Goal: Check status: Check status

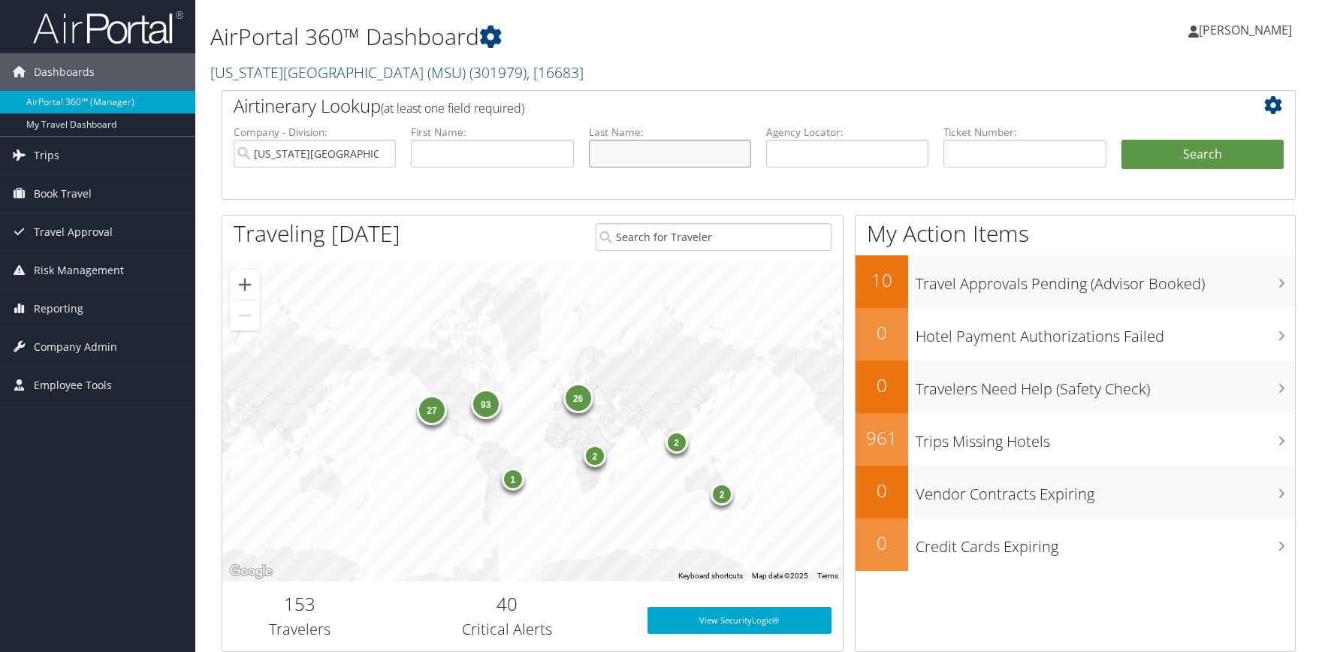
click at [648, 165] on input "text" at bounding box center [670, 154] width 162 height 28
type input "november"
click at [1122, 140] on button "Search" at bounding box center [1203, 155] width 162 height 30
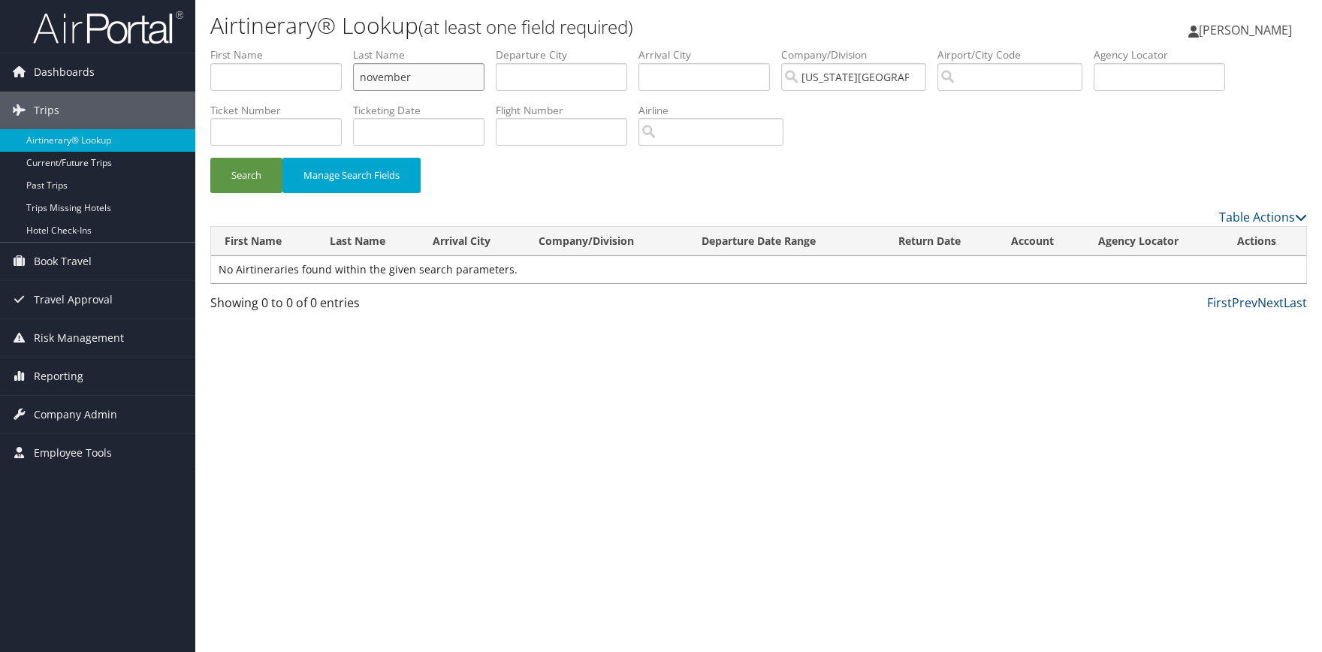
click at [446, 76] on input "november" at bounding box center [418, 77] width 131 height 28
drag, startPoint x: 412, startPoint y: 74, endPoint x: 320, endPoint y: 65, distance: 92.1
click at [353, 65] on input "november" at bounding box center [418, 77] width 131 height 28
type input "david"
type input "atlanta"
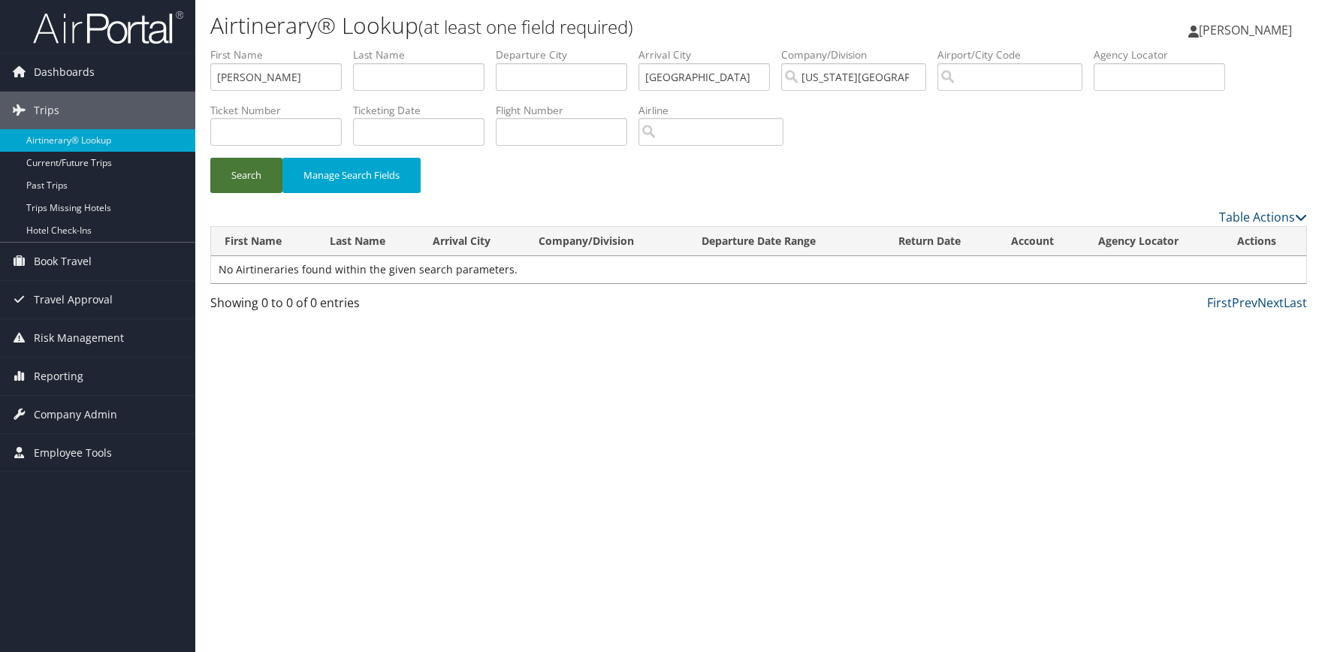
click at [253, 173] on button "Search" at bounding box center [246, 175] width 72 height 35
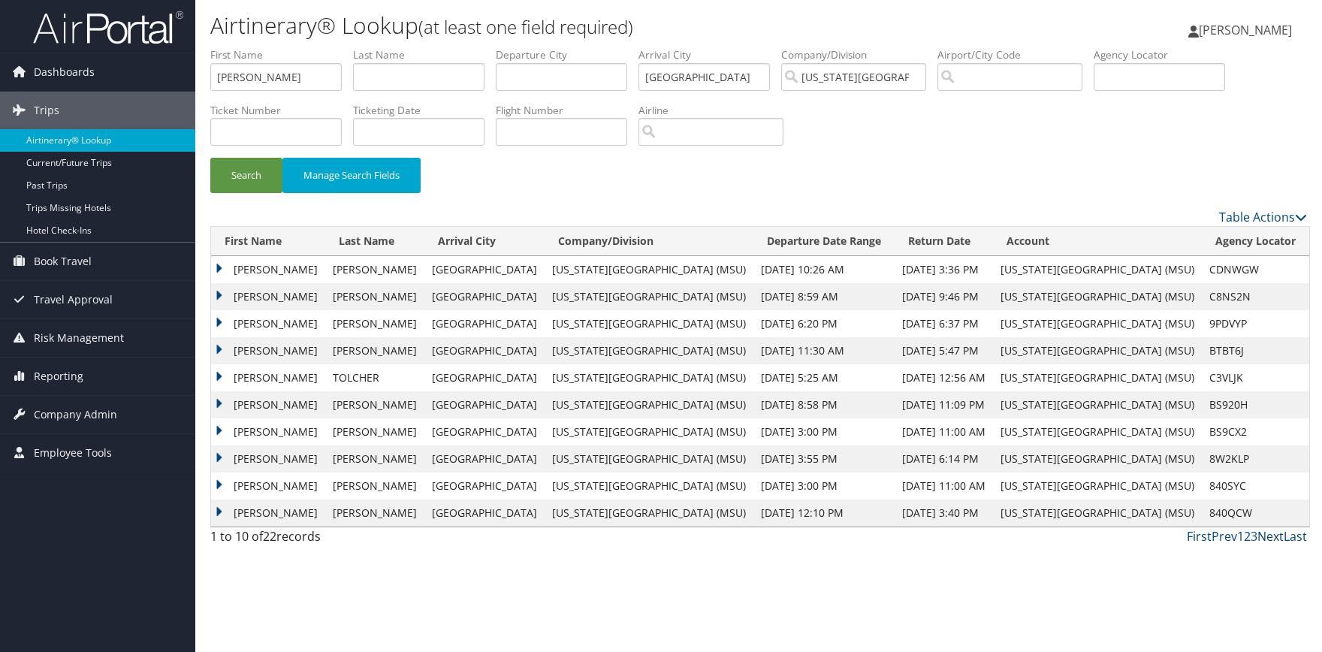
click at [1274, 538] on link "Next" at bounding box center [1271, 536] width 26 height 17
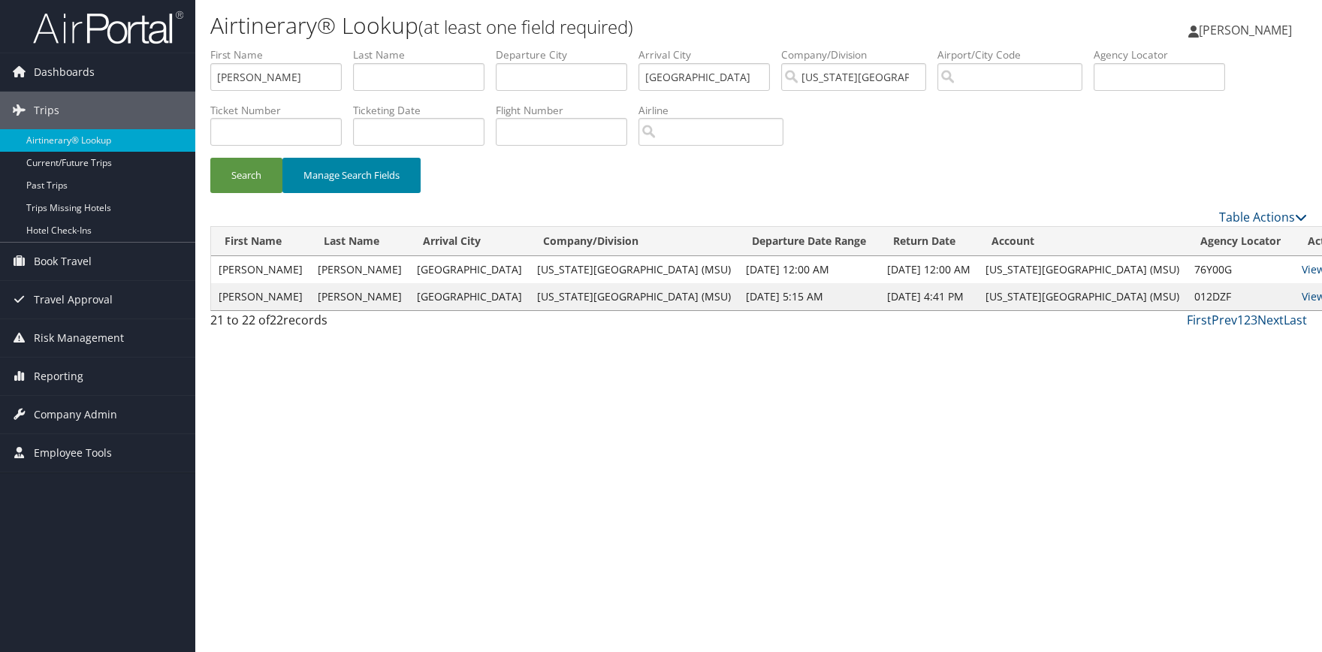
click at [391, 181] on button "Manage Search Fields" at bounding box center [352, 175] width 138 height 35
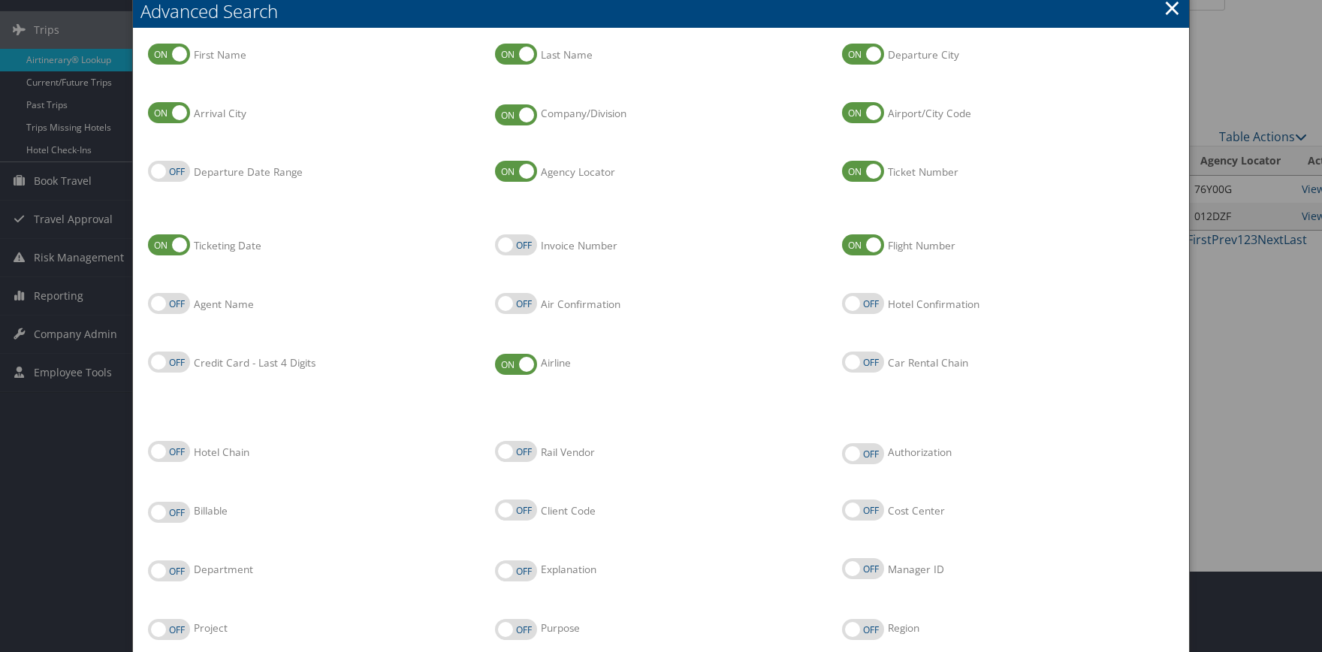
scroll to position [65, 0]
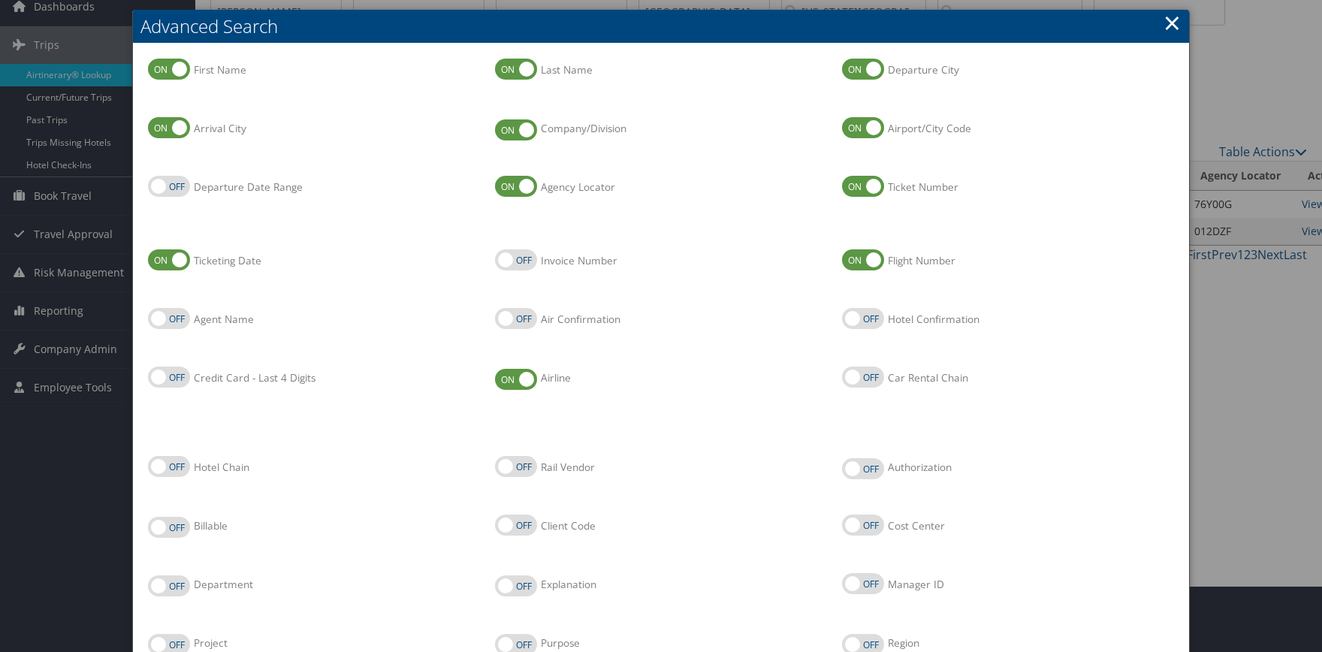
click at [1169, 20] on link "×" at bounding box center [1172, 23] width 17 height 30
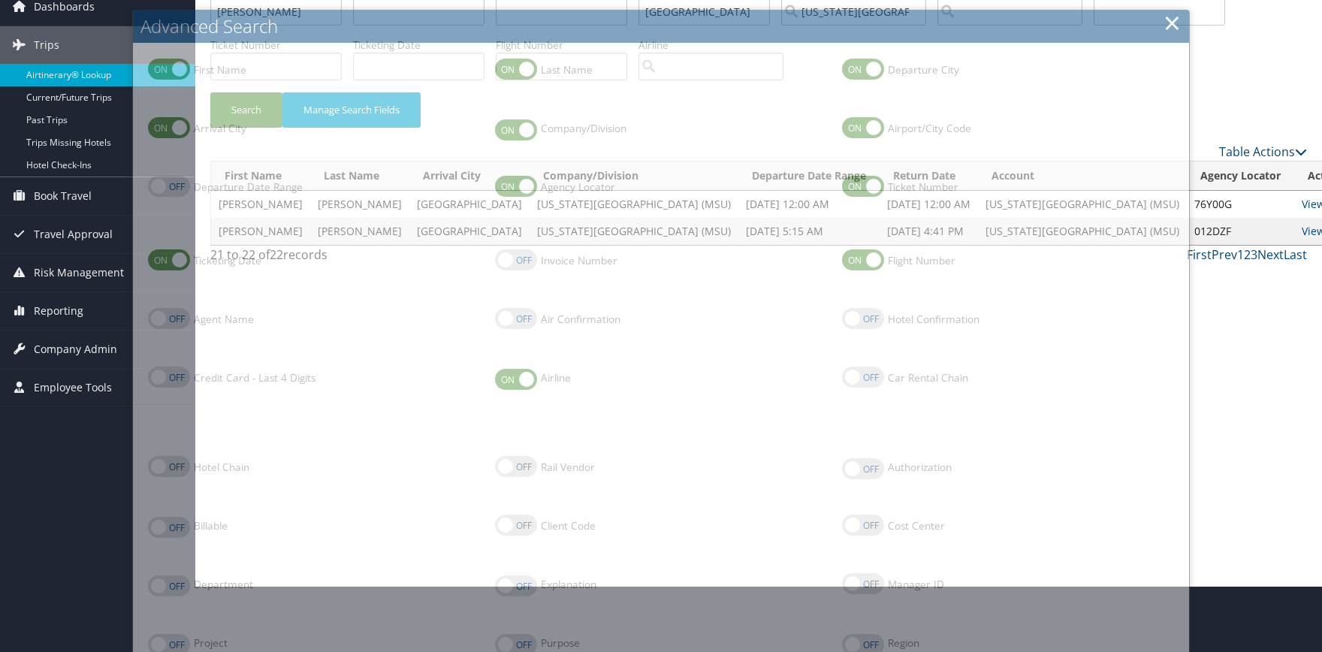
scroll to position [0, 0]
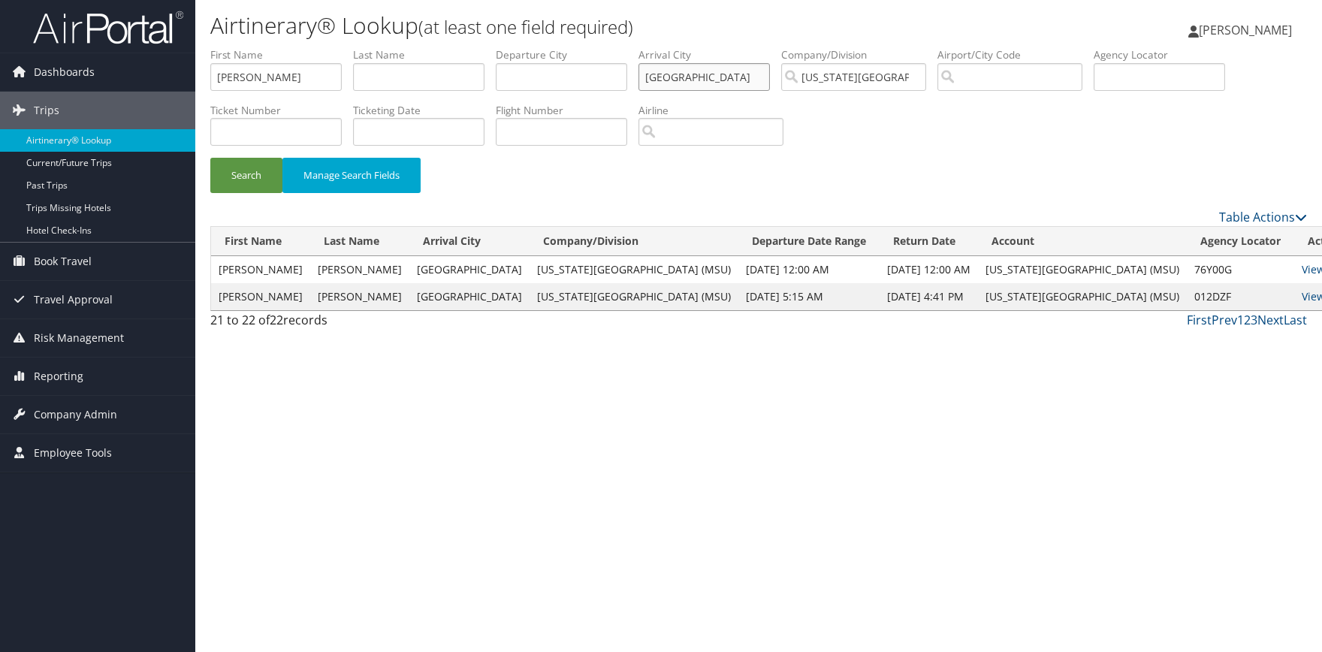
drag, startPoint x: 740, startPoint y: 82, endPoint x: 651, endPoint y: 79, distance: 88.7
click at [651, 79] on input "atlanta" at bounding box center [704, 77] width 131 height 28
click at [565, 71] on input "text" at bounding box center [561, 77] width 131 height 28
click at [567, 76] on input "text" at bounding box center [561, 77] width 131 height 28
type input "atlanta"
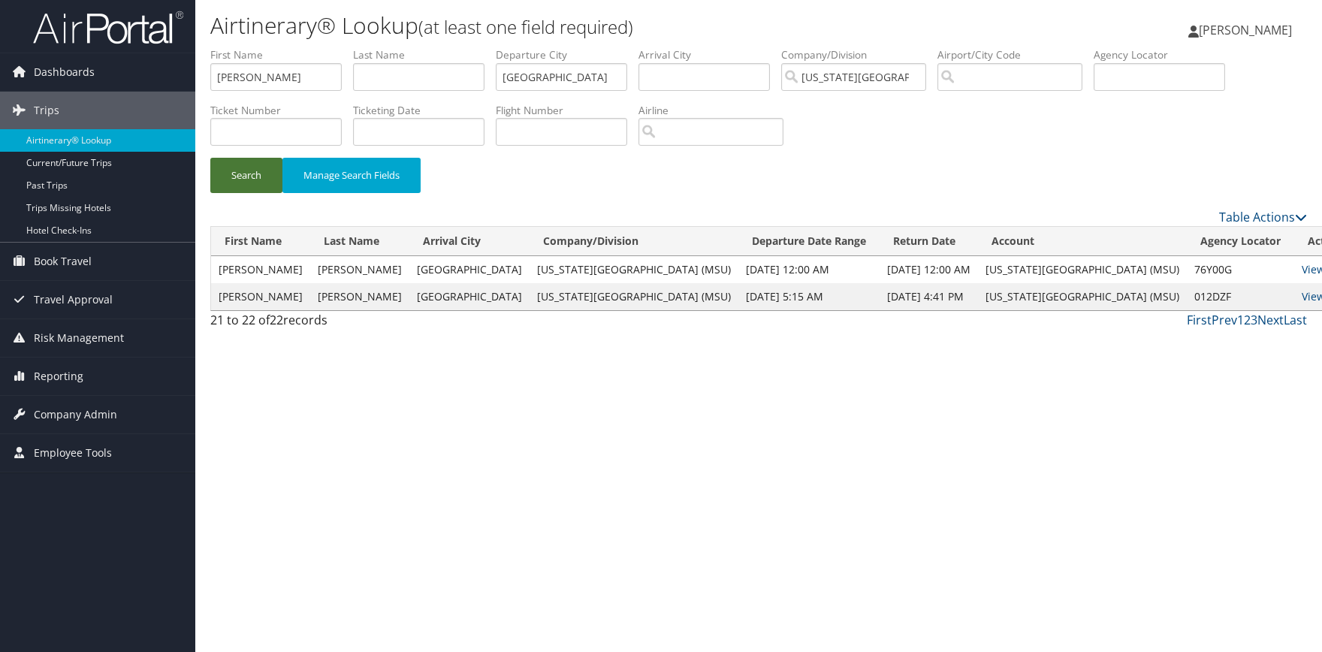
click at [244, 175] on button "Search" at bounding box center [246, 175] width 72 height 35
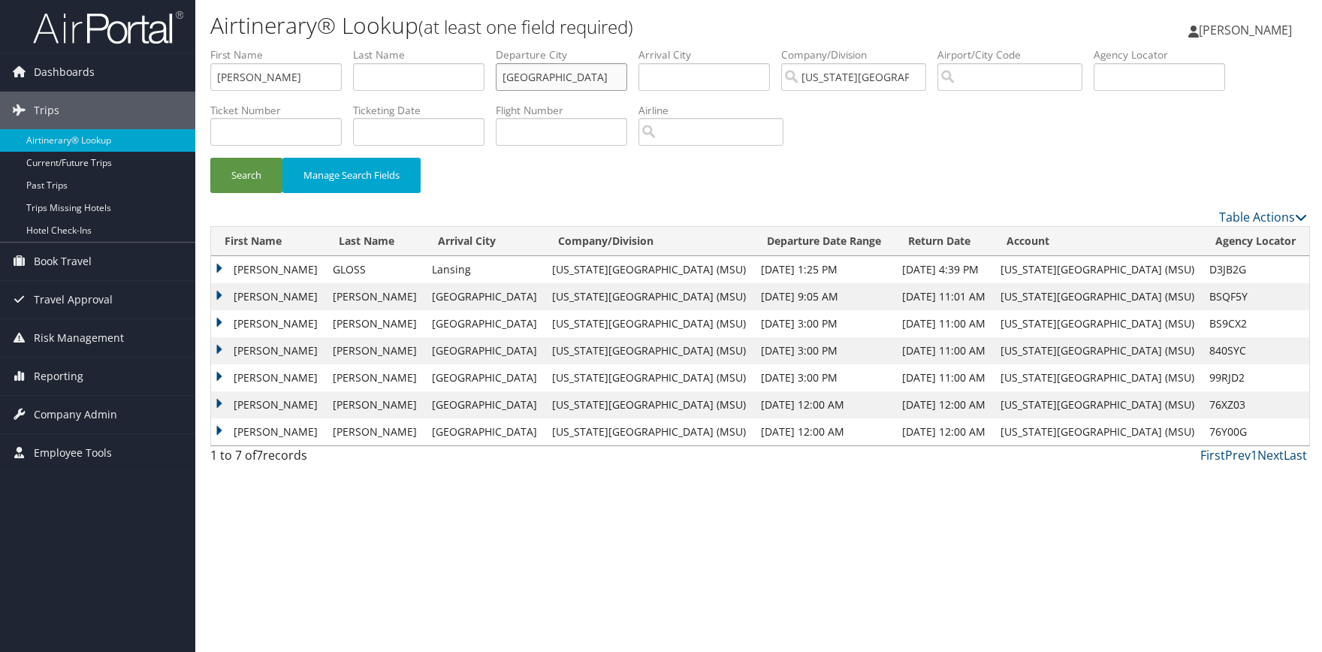
click at [572, 77] on input "atlanta" at bounding box center [561, 77] width 131 height 28
drag, startPoint x: 274, startPoint y: 75, endPoint x: 91, endPoint y: 61, distance: 183.1
click at [210, 63] on input "david" at bounding box center [275, 77] width 131 height 28
click at [757, 133] on input "search" at bounding box center [711, 132] width 145 height 28
click at [778, 170] on div "AirVendor" at bounding box center [746, 175] width 149 height 15
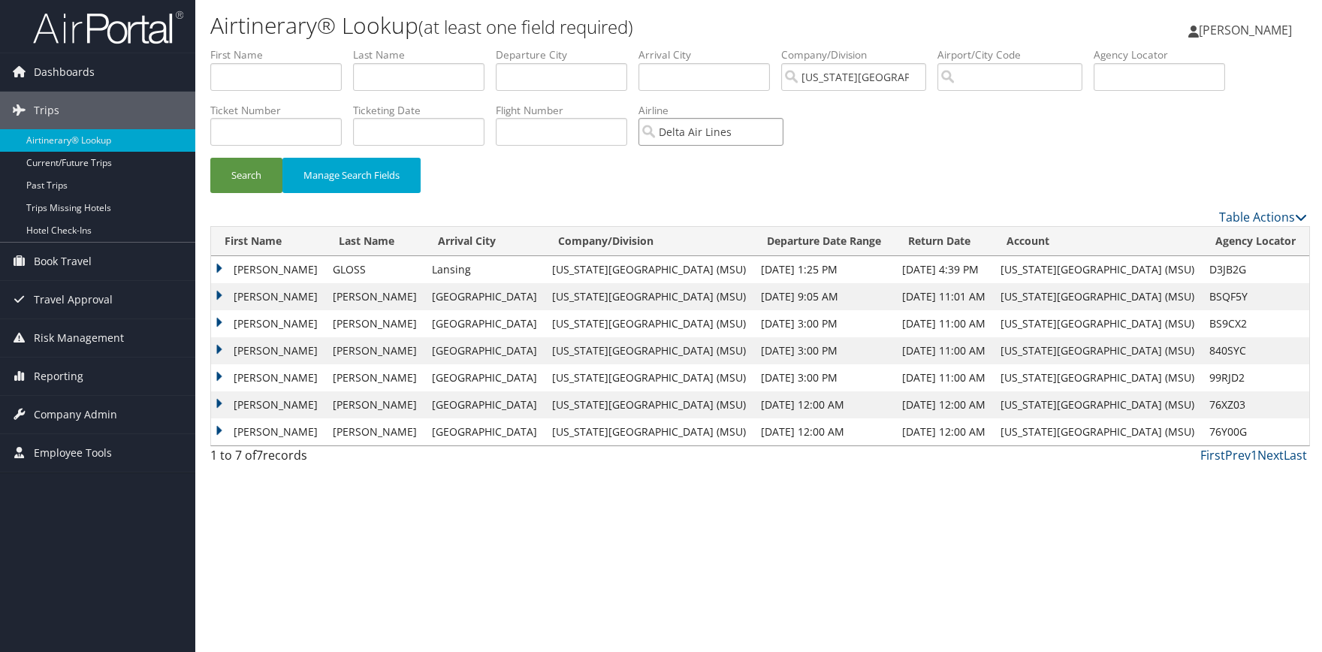
type input "Delta Air Lines"
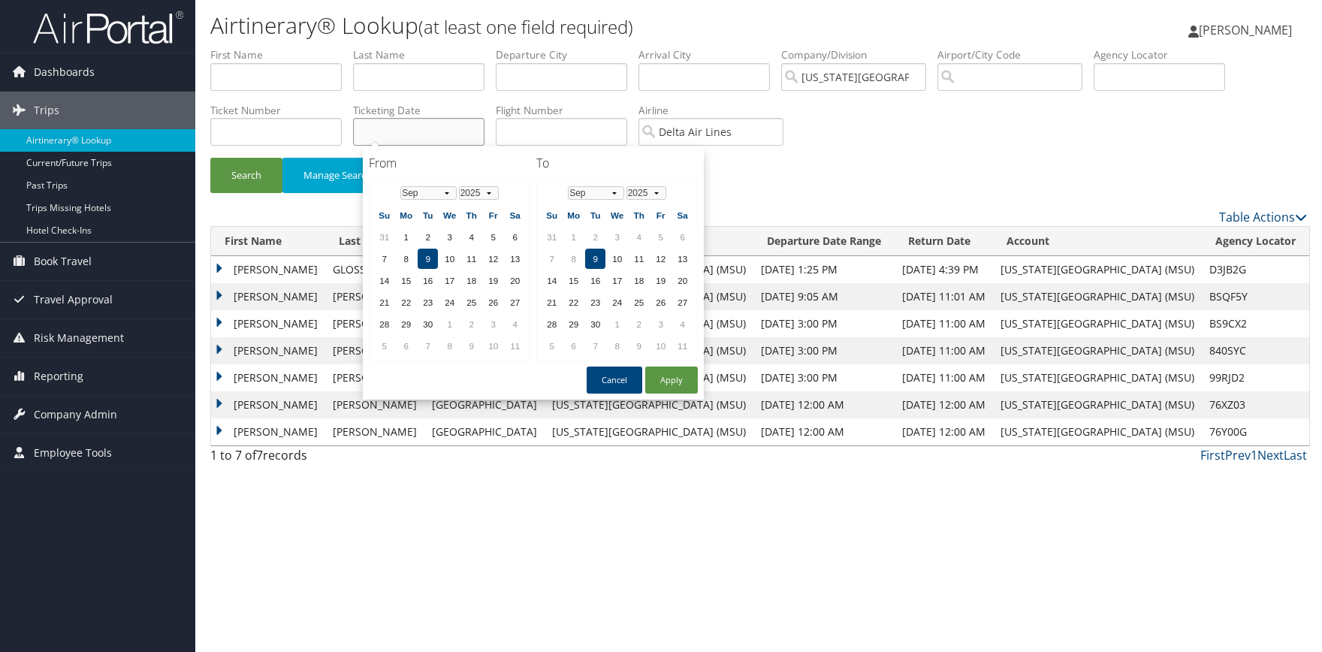
click at [400, 128] on input "text" at bounding box center [418, 132] width 131 height 28
click at [400, 186] on select "Jan Feb Mar Apr May Jun Jul Aug Sep Oct Nov Dec" at bounding box center [428, 193] width 56 height 14
click at [488, 298] on td "22" at bounding box center [493, 302] width 20 height 20
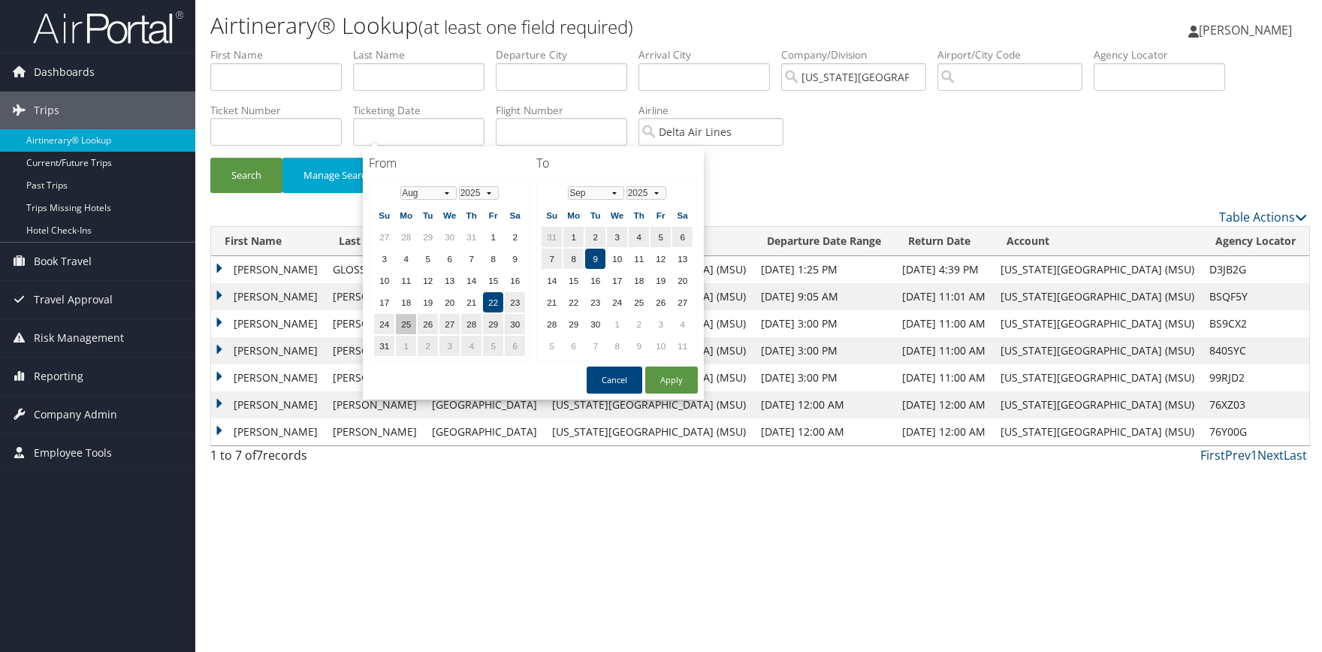
click at [410, 324] on td "25" at bounding box center [406, 324] width 20 height 20
click at [482, 300] on td "21" at bounding box center [471, 302] width 20 height 20
click at [568, 186] on select "Jan Feb Mar Apr May Jun Jul Aug Sep Oct Nov Dec" at bounding box center [596, 193] width 56 height 14
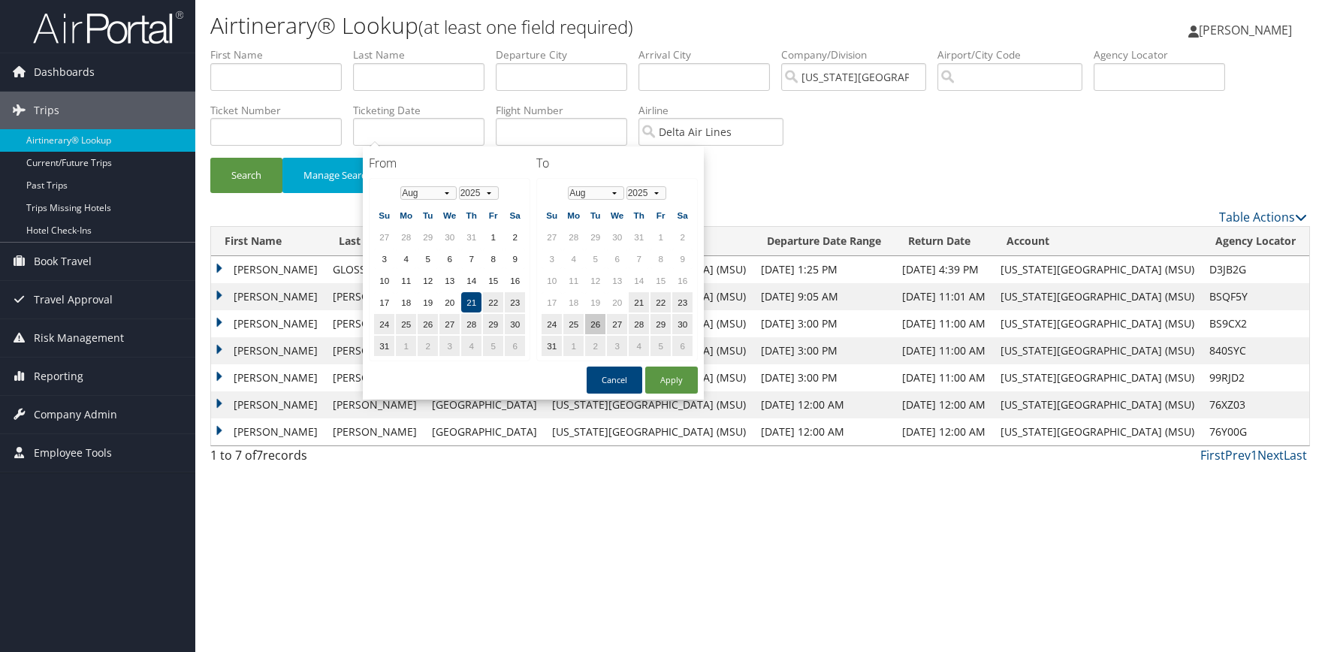
click at [596, 327] on td "26" at bounding box center [595, 324] width 20 height 20
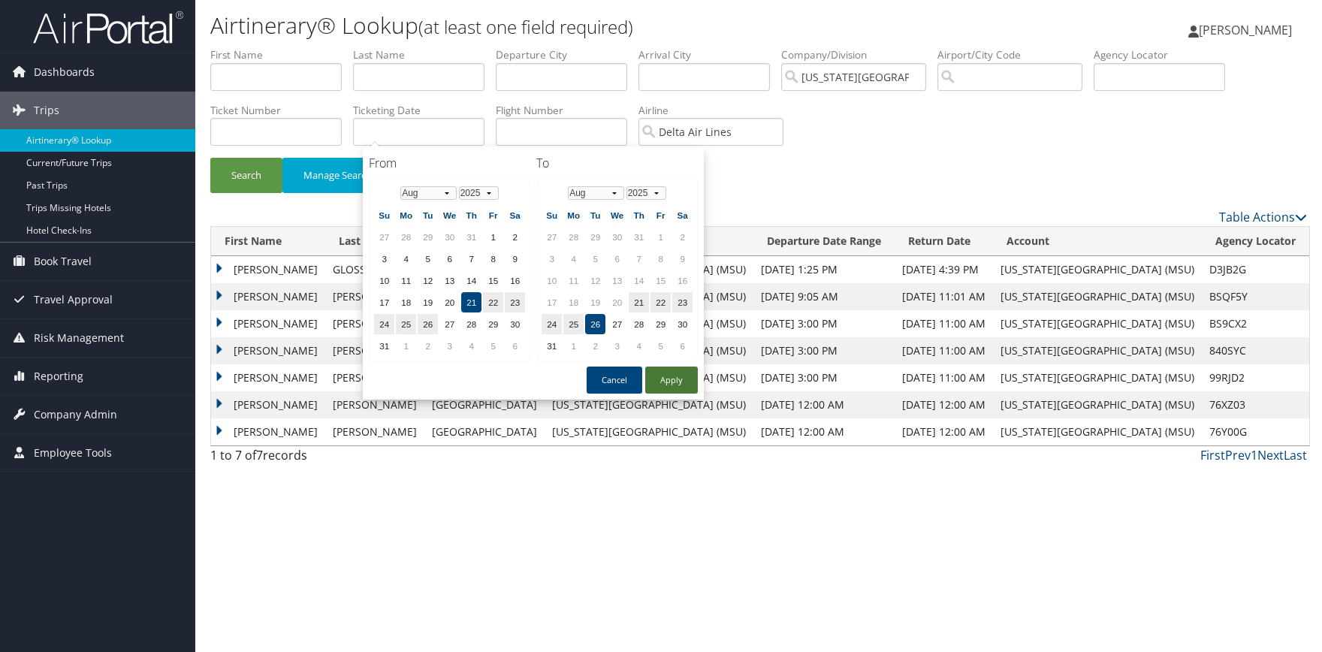
click at [681, 374] on button "Apply" at bounding box center [671, 380] width 53 height 27
type input "08/21/2025 - 08/26/2025"
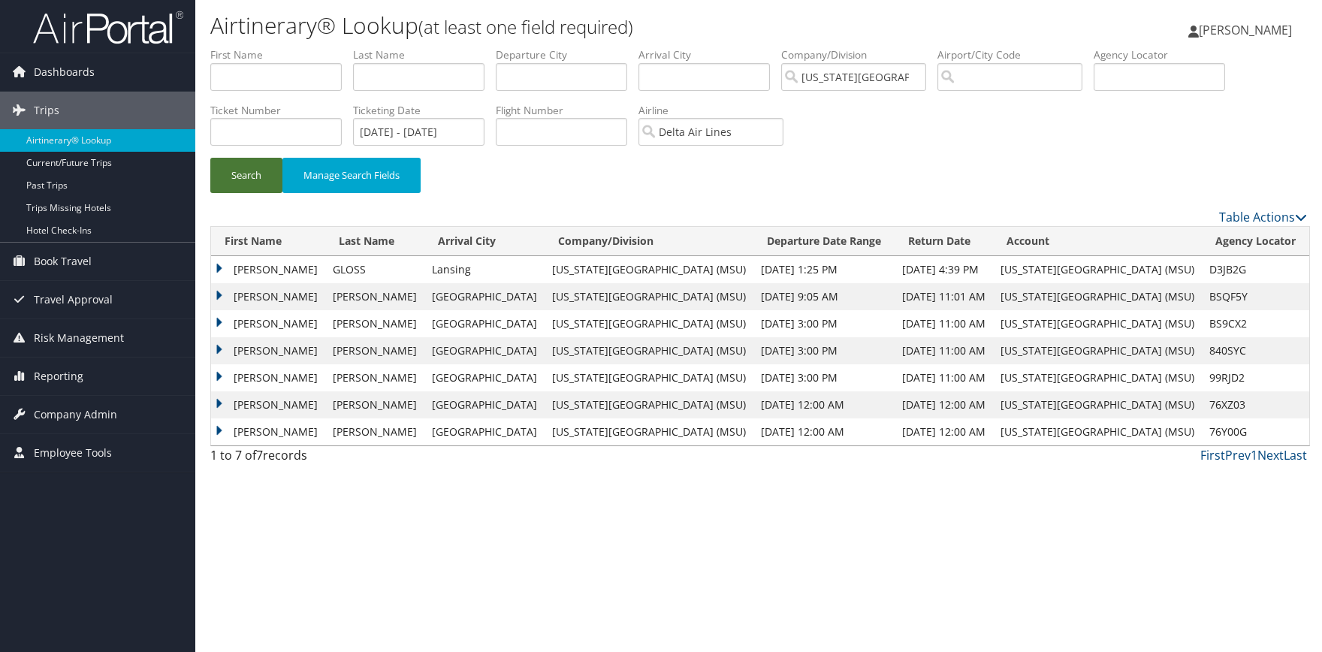
click at [252, 169] on button "Search" at bounding box center [246, 175] width 72 height 35
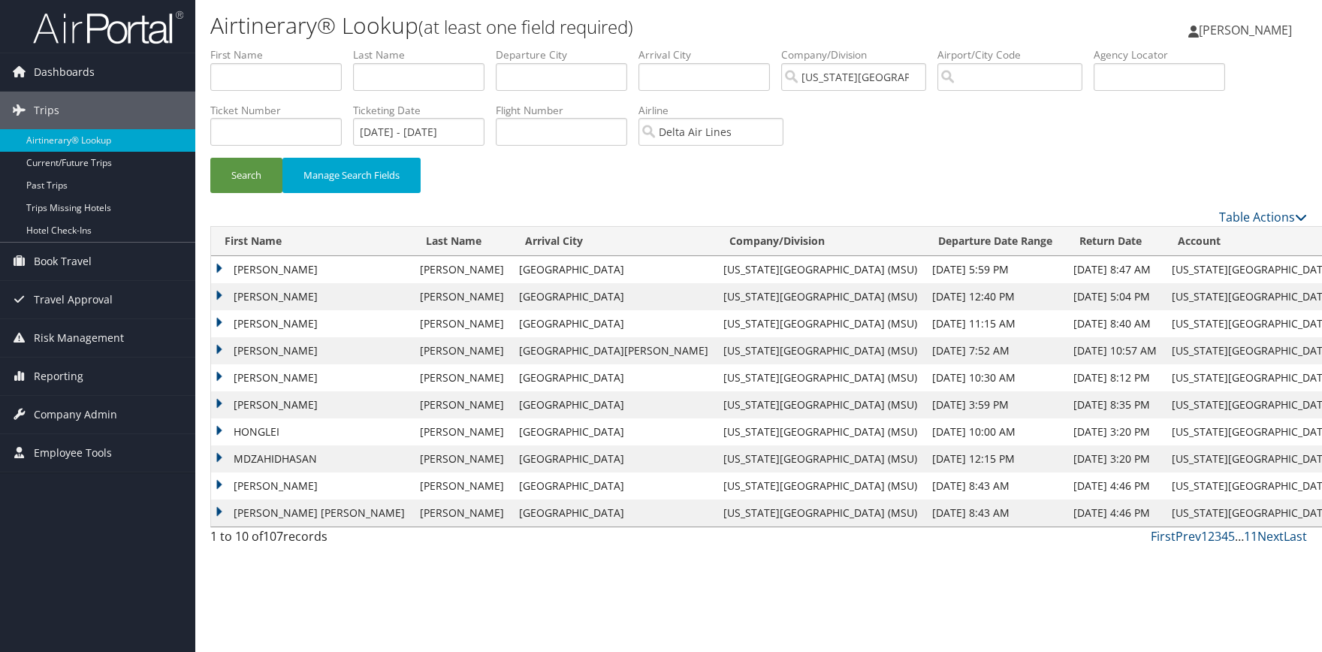
click at [413, 243] on th "Last Name" at bounding box center [462, 241] width 99 height 29
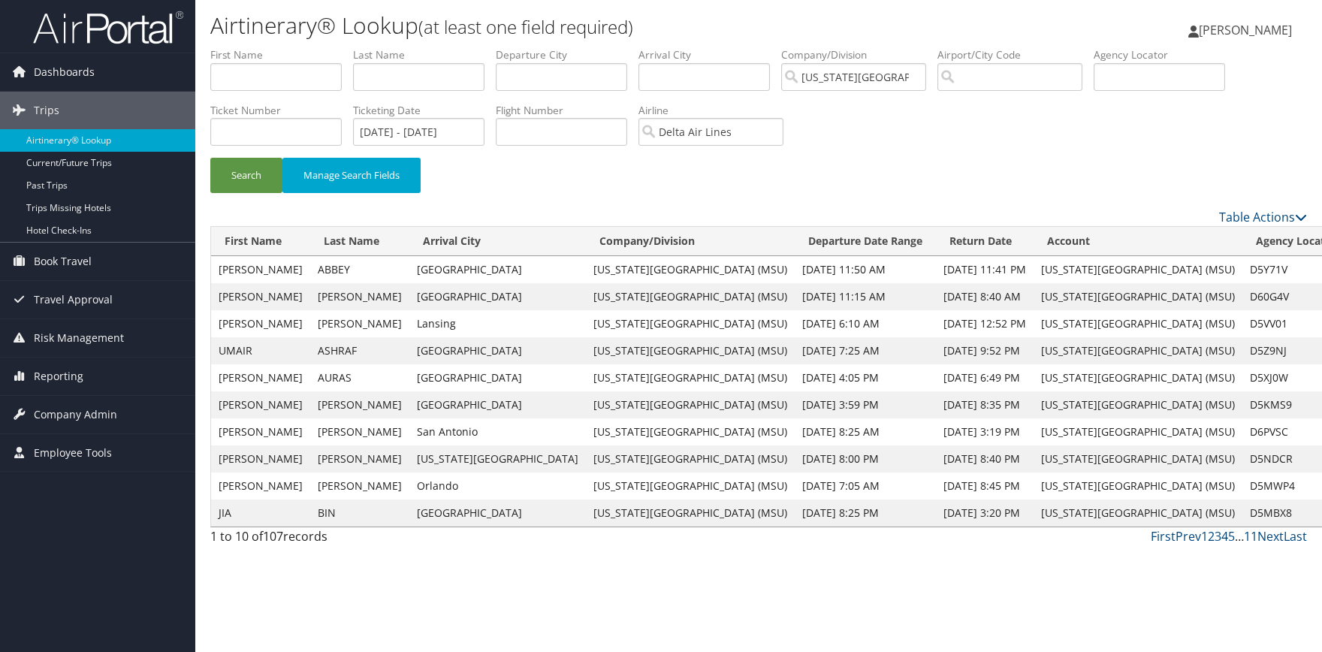
click at [1228, 536] on link "4" at bounding box center [1225, 536] width 7 height 17
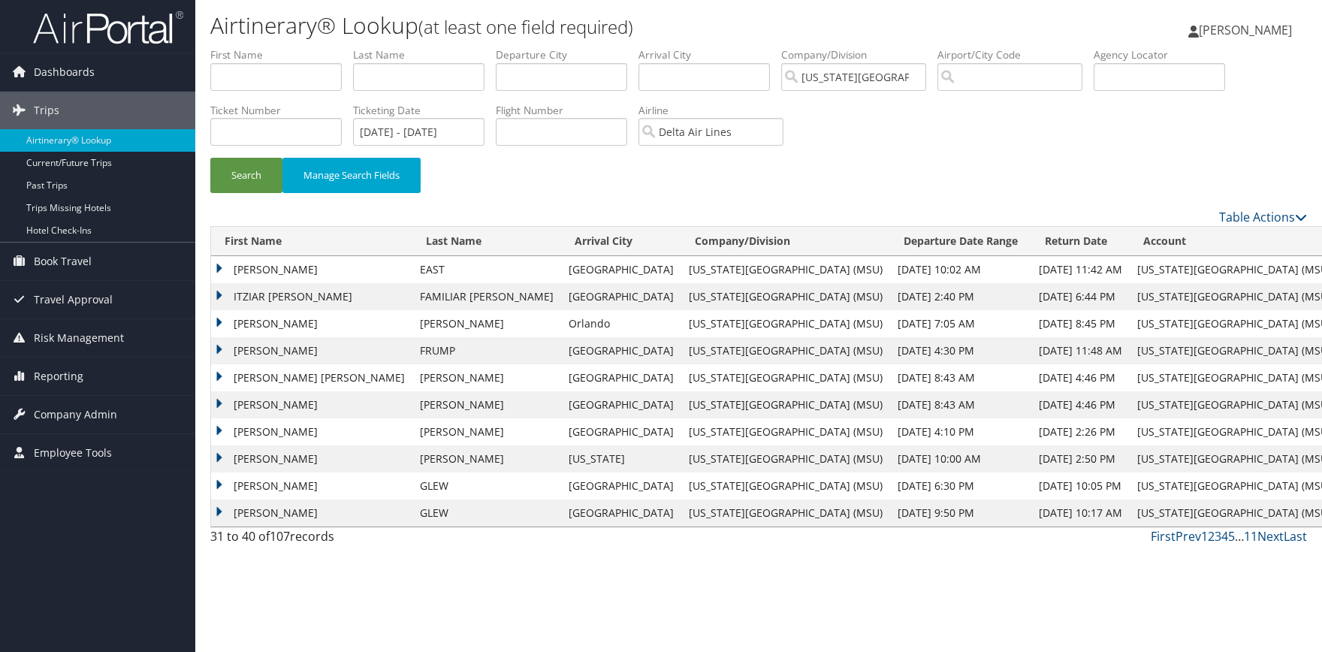
click at [1232, 538] on link "5" at bounding box center [1231, 536] width 7 height 17
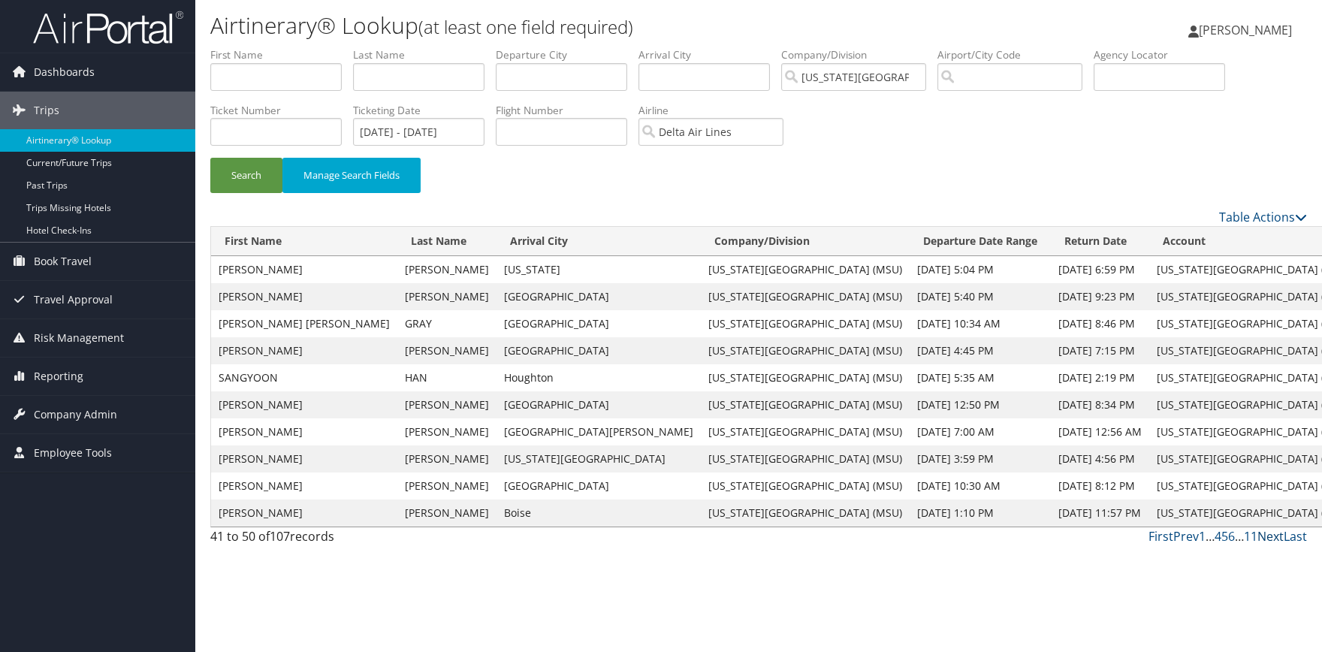
click at [1267, 536] on link "Next" at bounding box center [1271, 536] width 26 height 17
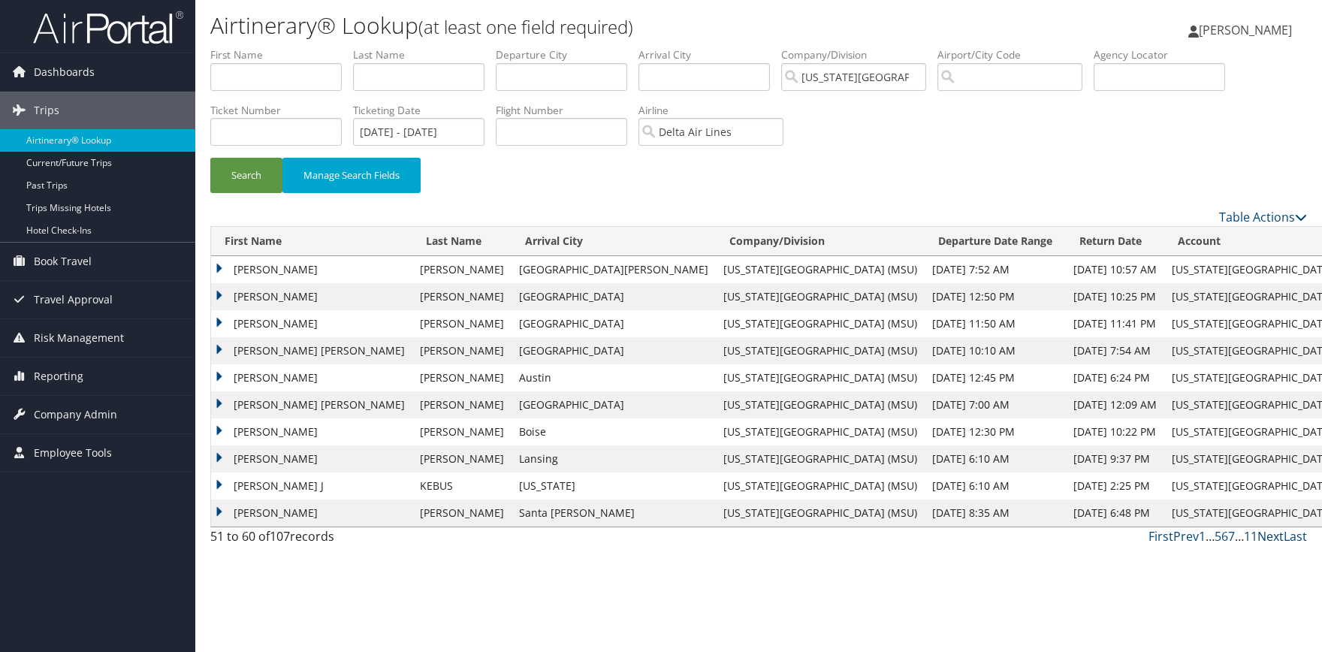
click at [1267, 536] on link "Next" at bounding box center [1271, 536] width 26 height 17
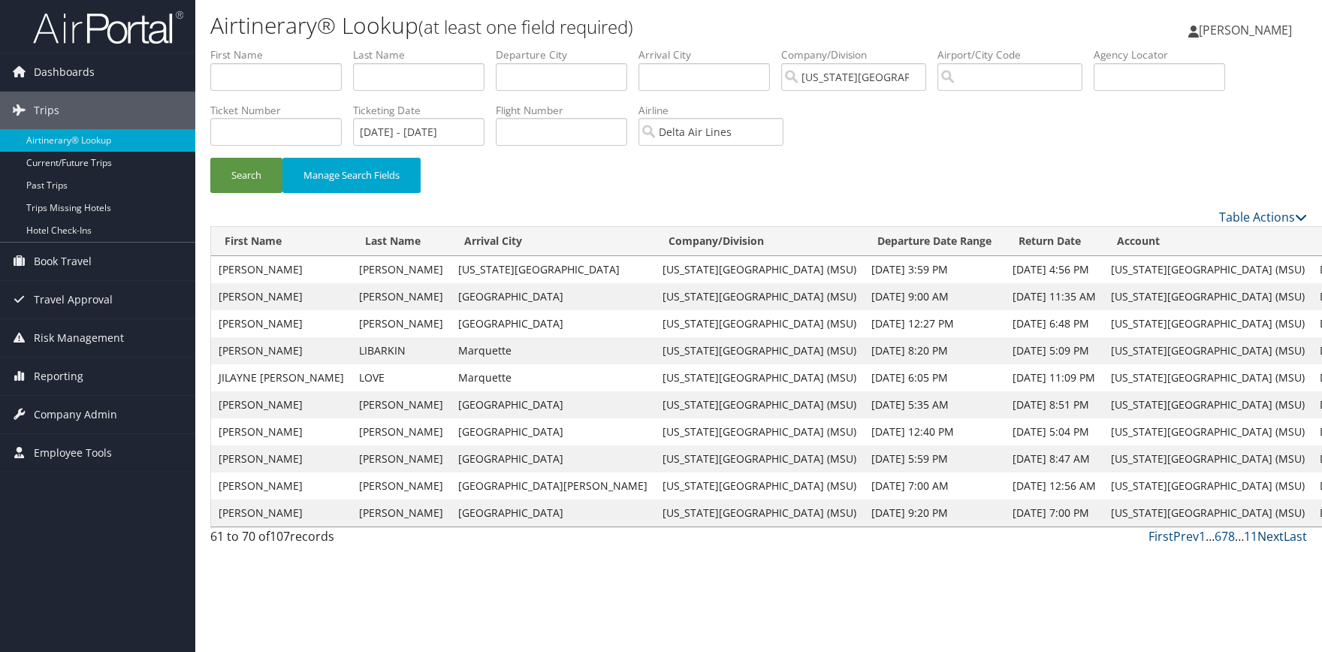
click at [1267, 536] on link "Next" at bounding box center [1271, 536] width 26 height 17
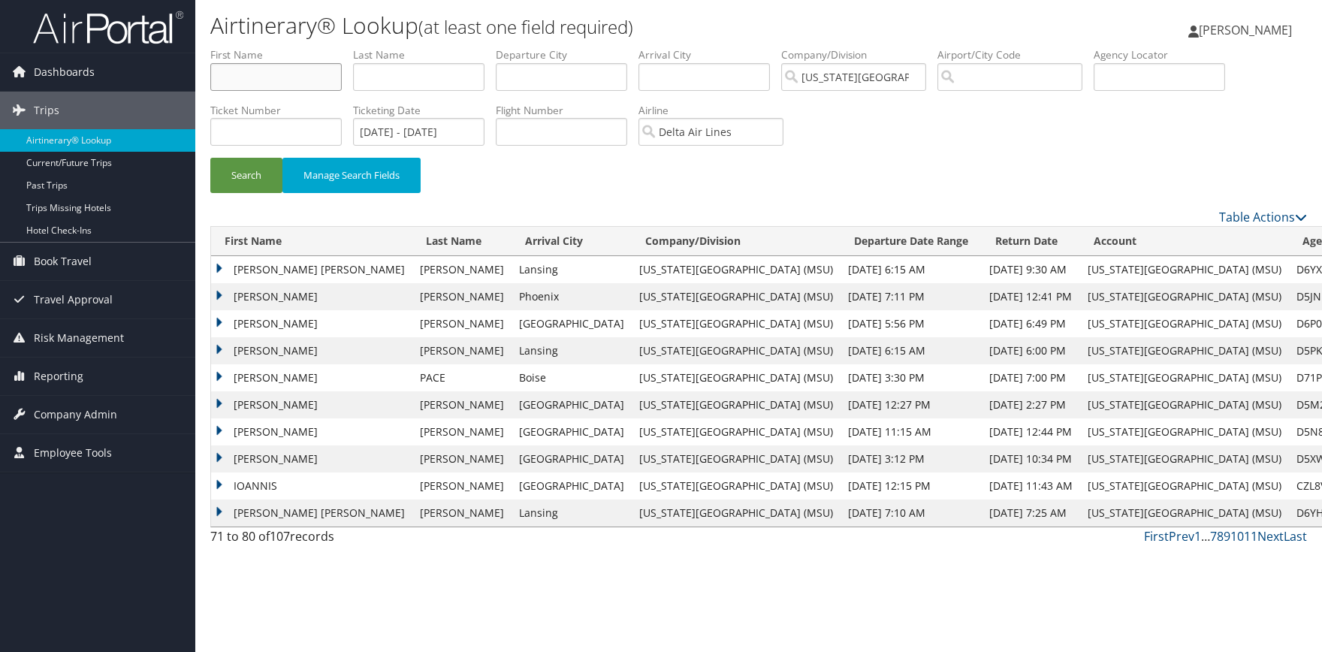
click at [281, 83] on input "text" at bounding box center [275, 77] width 131 height 28
click at [210, 158] on button "Search" at bounding box center [246, 175] width 72 height 35
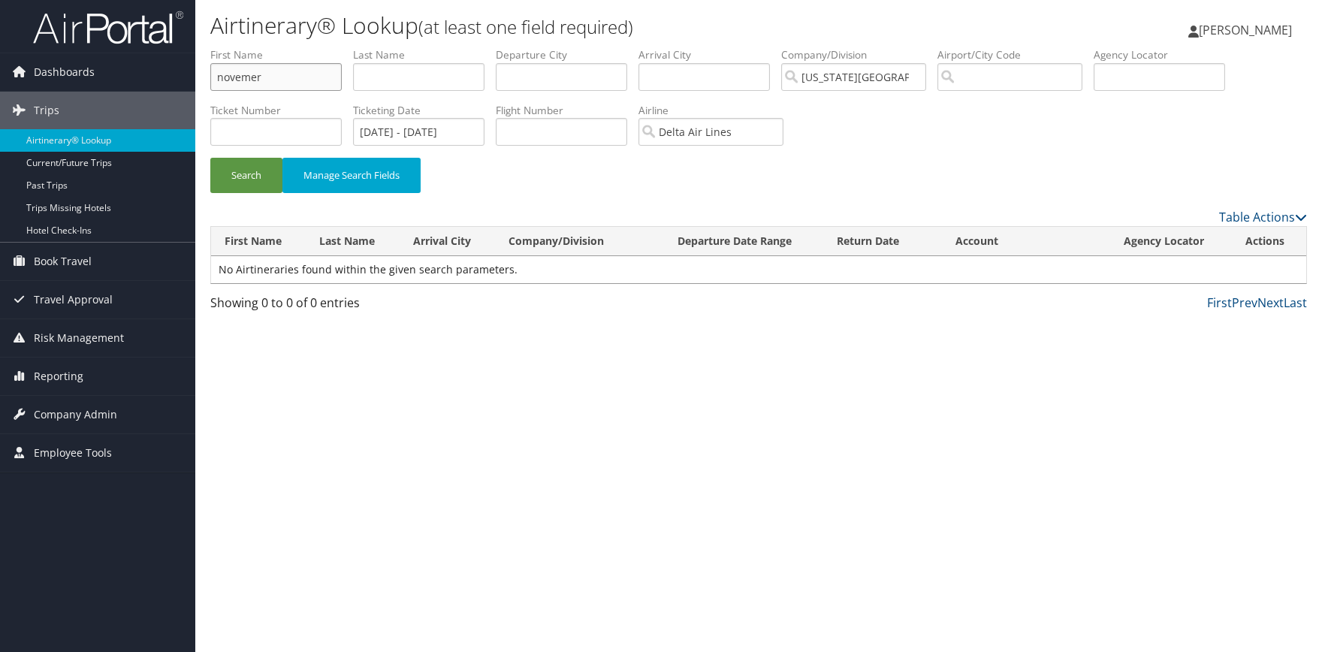
click at [296, 74] on input "novemer" at bounding box center [275, 77] width 131 height 28
drag, startPoint x: 298, startPoint y: 75, endPoint x: 121, endPoint y: 68, distance: 177.5
click at [210, 69] on input "novemer" at bounding box center [275, 77] width 131 height 28
type input "november"
click at [210, 158] on button "Search" at bounding box center [246, 175] width 72 height 35
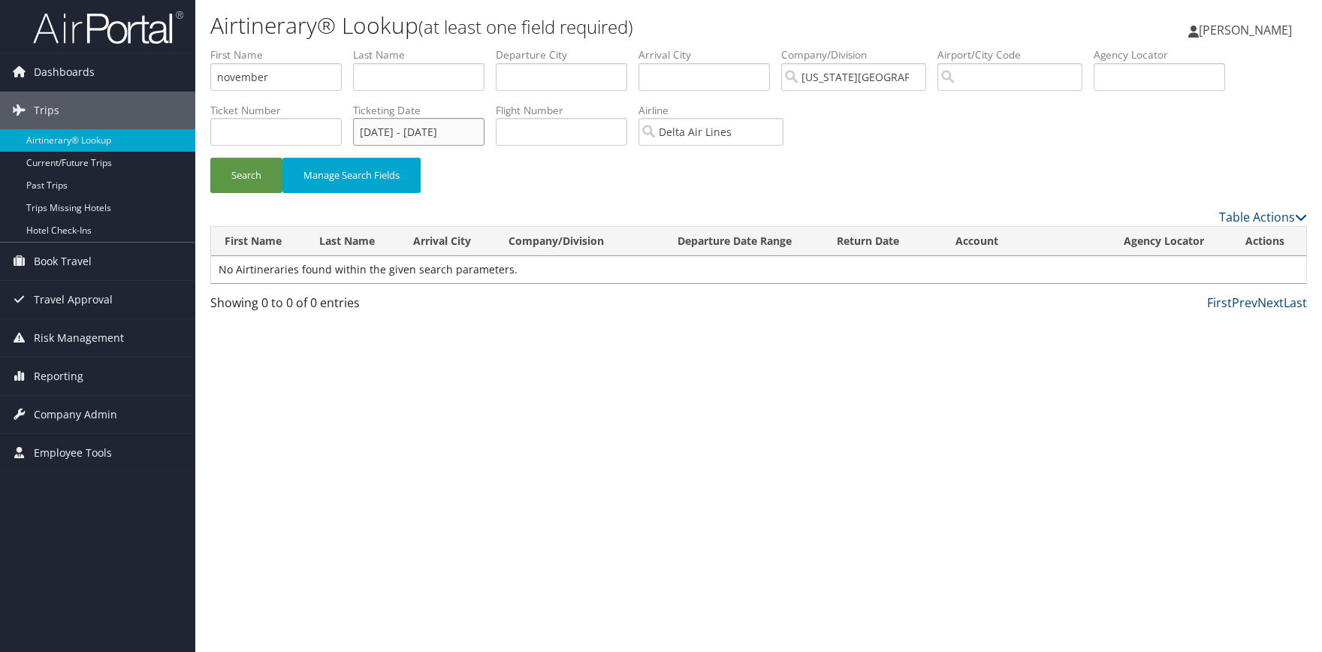
click at [406, 122] on input "08/21/2025 - 08/26/2025" at bounding box center [418, 132] width 131 height 28
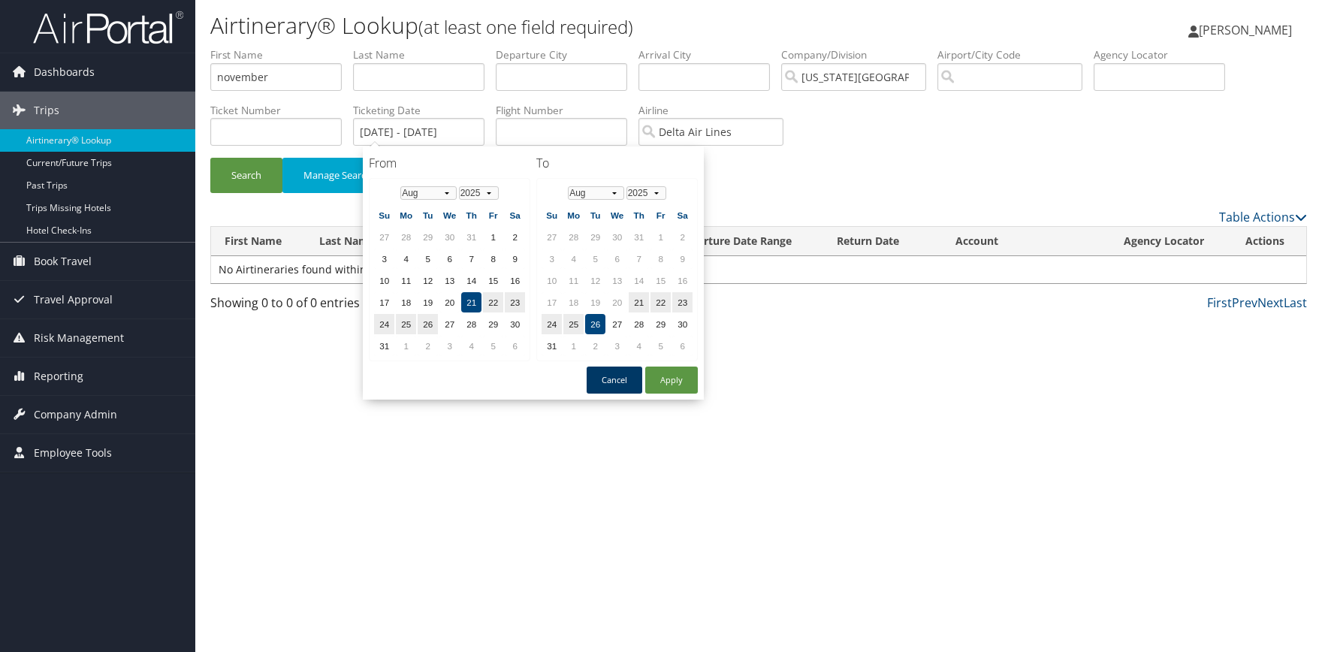
click at [617, 380] on button "Cancel" at bounding box center [615, 380] width 56 height 27
drag, startPoint x: 494, startPoint y: 128, endPoint x: 219, endPoint y: 125, distance: 275.0
click at [353, 125] on input "08/21/2025 - 08/26/2025" at bounding box center [418, 132] width 131 height 28
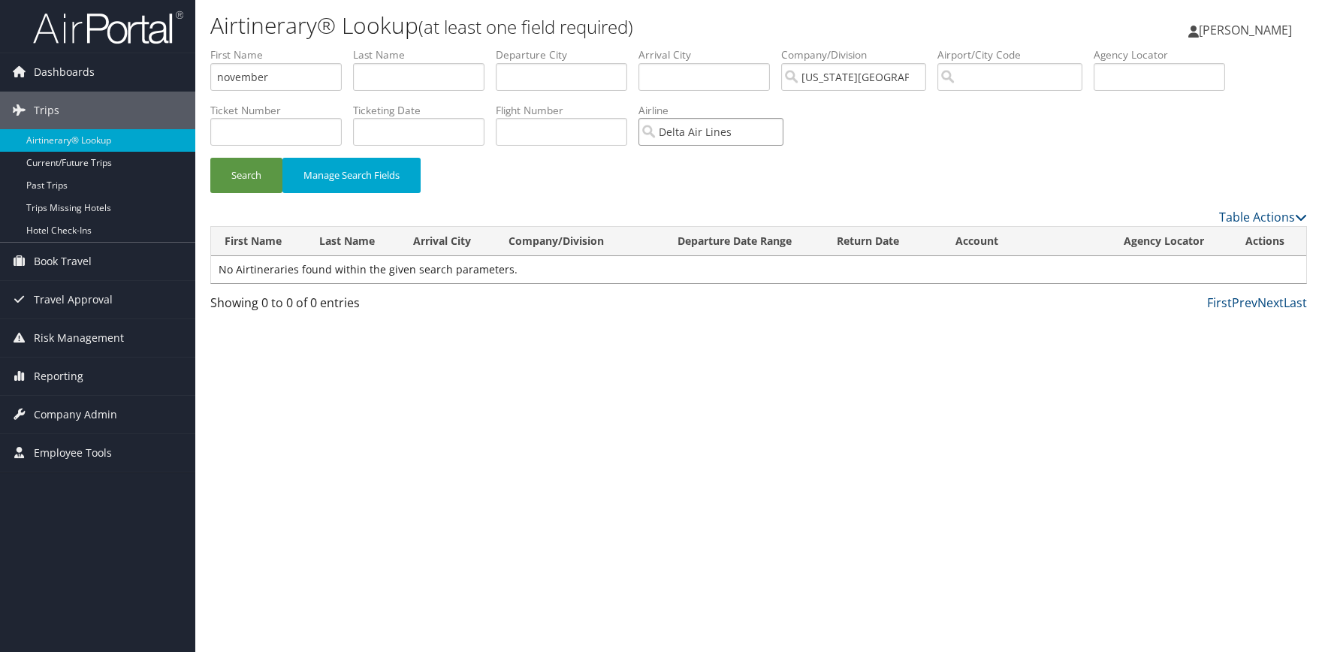
click at [781, 138] on input "Delta Air Lines" at bounding box center [711, 132] width 145 height 28
drag, startPoint x: 672, startPoint y: 134, endPoint x: 660, endPoint y: 134, distance: 12.8
click at [660, 134] on input "search" at bounding box center [711, 132] width 145 height 28
click at [239, 166] on button "Search" at bounding box center [246, 175] width 72 height 35
drag, startPoint x: 266, startPoint y: 81, endPoint x: 183, endPoint y: 81, distance: 83.4
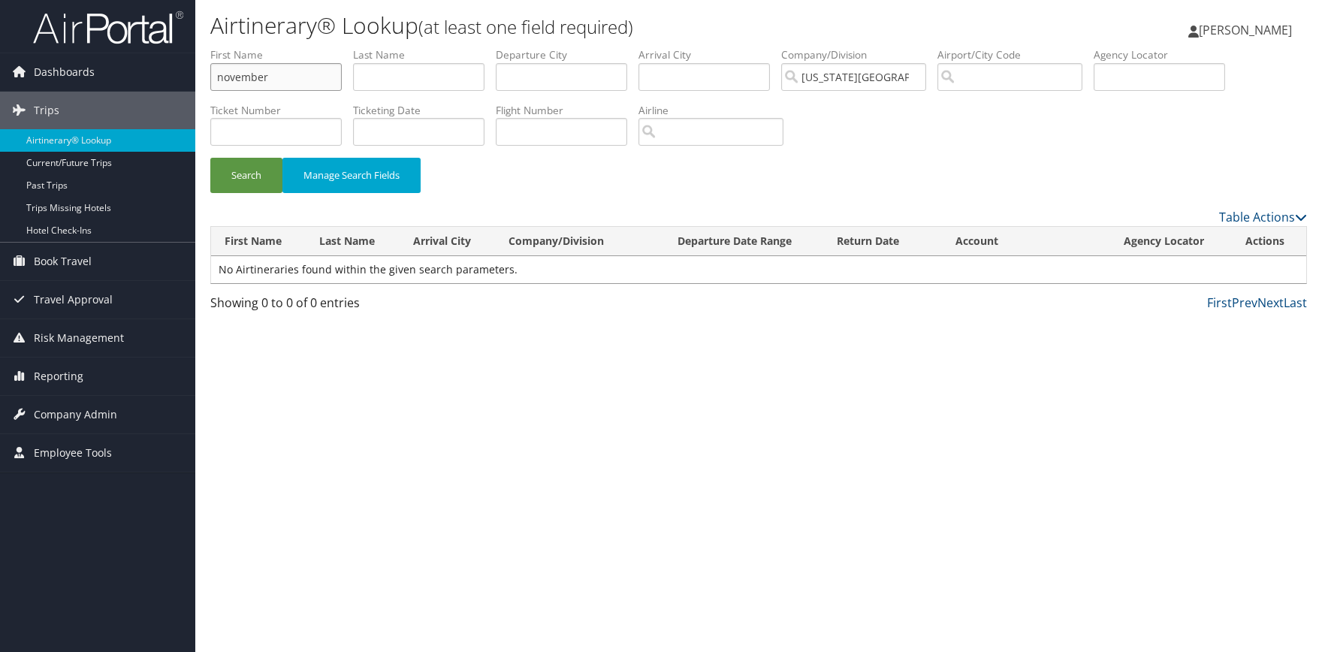
click at [210, 81] on input "november" at bounding box center [275, 77] width 131 height 28
click at [319, 135] on input "text" at bounding box center [275, 132] width 131 height 28
click at [210, 158] on button "Search" at bounding box center [246, 175] width 72 height 35
drag, startPoint x: 314, startPoint y: 133, endPoint x: 152, endPoint y: 132, distance: 162.3
click at [210, 132] on input "67234716720" at bounding box center [275, 132] width 131 height 28
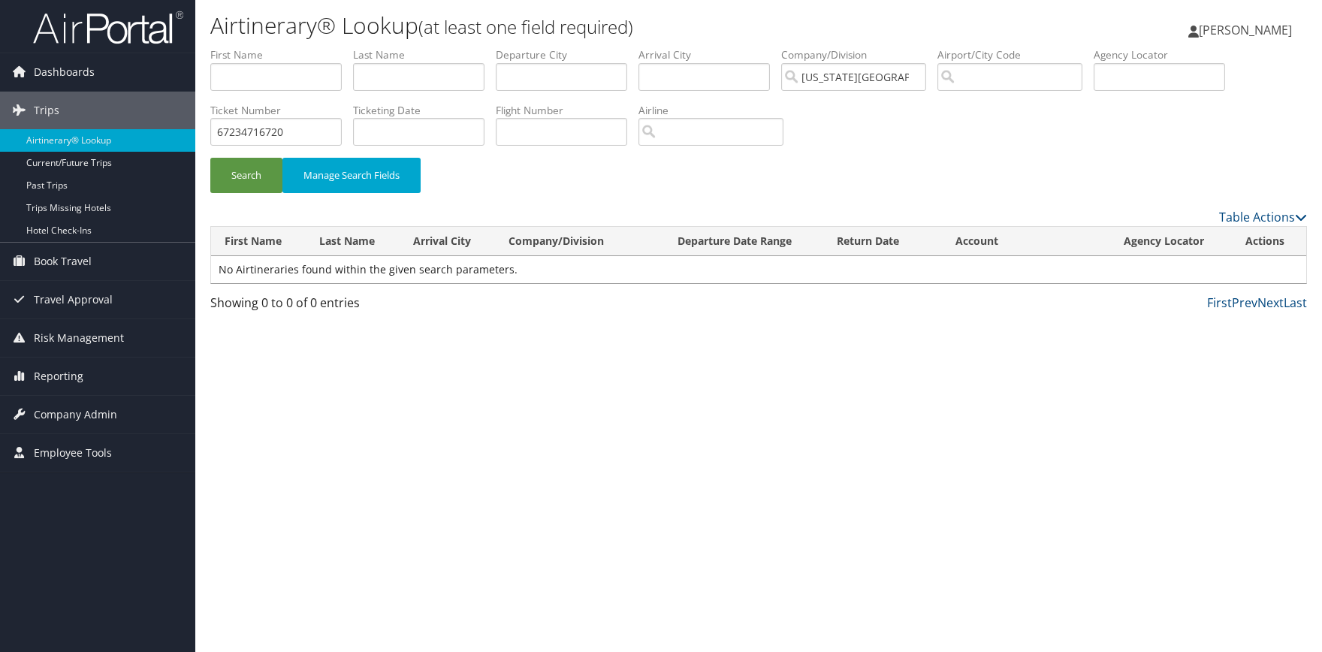
click at [301, 119] on li "Ticket Number 67234716720" at bounding box center [281, 130] width 143 height 55
drag, startPoint x: 303, startPoint y: 128, endPoint x: 97, endPoint y: 122, distance: 206.0
click at [210, 122] on input "67234716720" at bounding box center [275, 132] width 131 height 28
paste input "10863742506"
type input "10863742506"
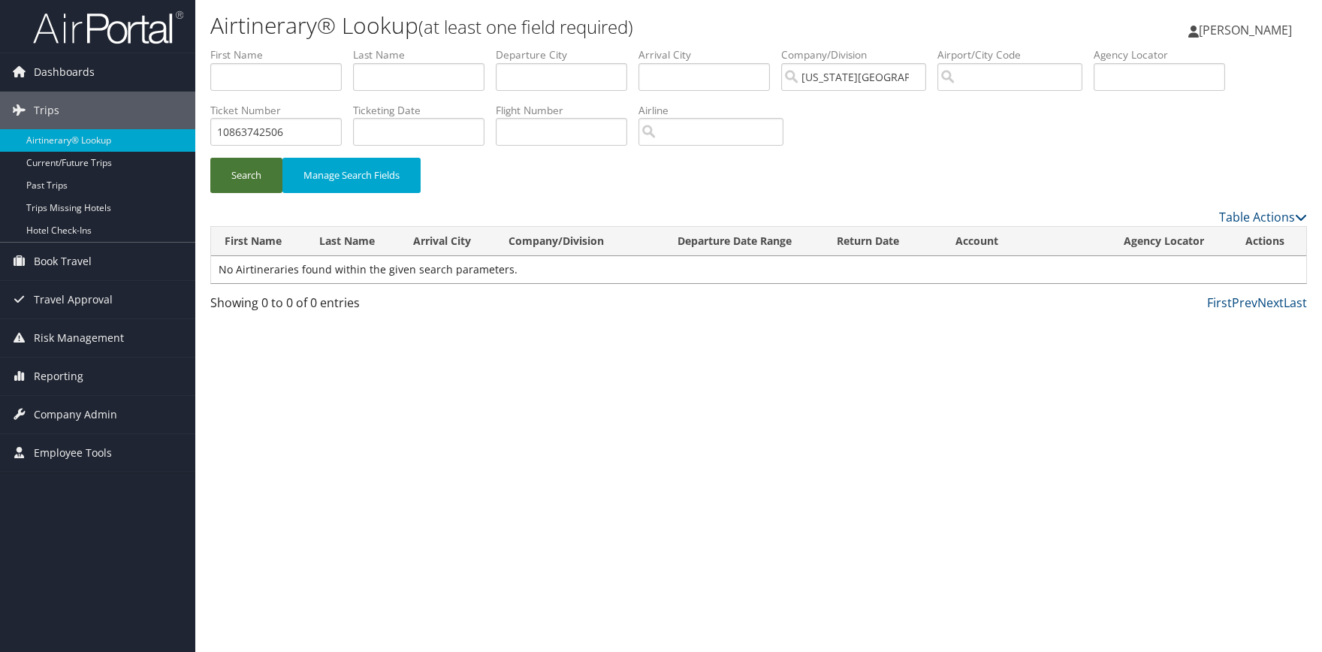
click at [237, 171] on button "Search" at bounding box center [246, 175] width 72 height 35
click at [310, 171] on button "Manage Search Fields" at bounding box center [352, 175] width 138 height 35
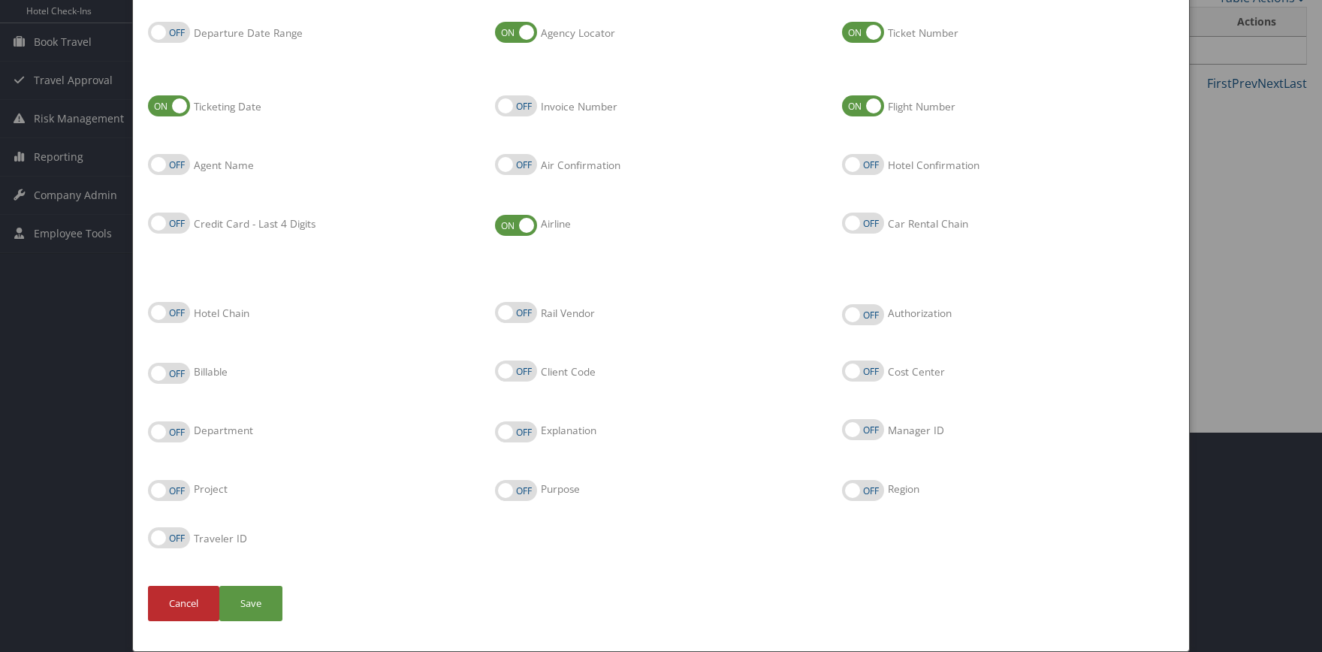
scroll to position [231, 0]
click at [195, 592] on button "Cancel" at bounding box center [183, 603] width 71 height 35
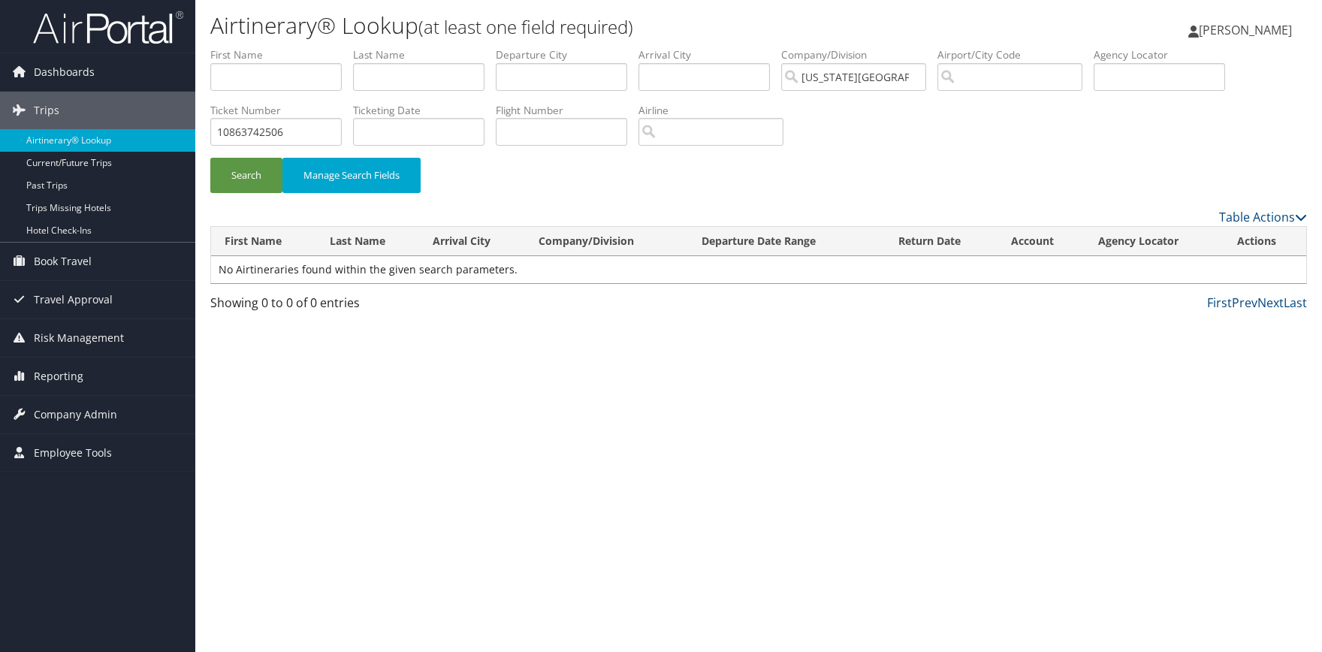
scroll to position [0, 0]
